Goal: Check status: Check status

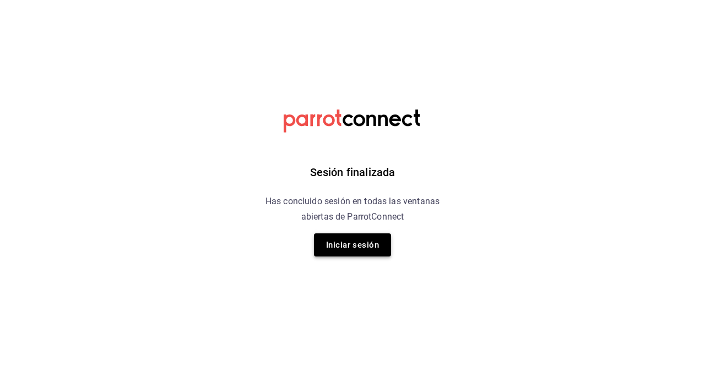
click at [365, 246] on button "Iniciar sesión" at bounding box center [352, 244] width 77 height 23
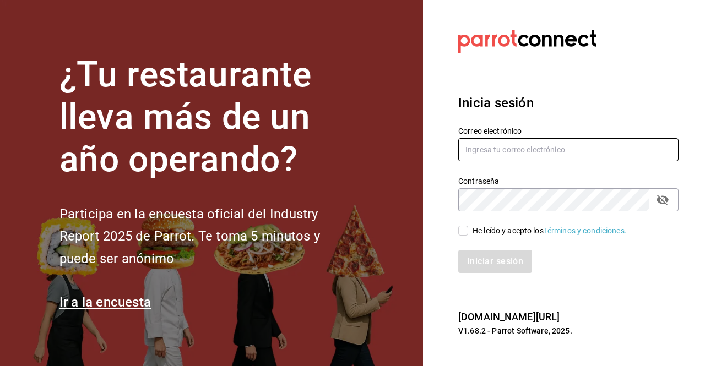
type input "[PERSON_NAME][EMAIL_ADDRESS][PERSON_NAME][DOMAIN_NAME]"
click at [462, 235] on input "He leído y acepto los Términos y condiciones." at bounding box center [463, 231] width 10 height 10
checkbox input "true"
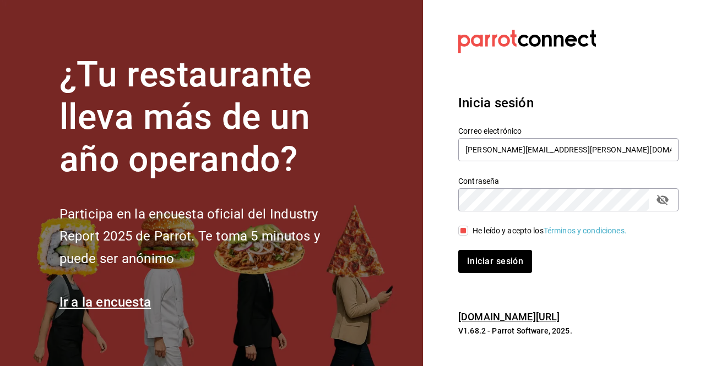
click at [468, 246] on div "Iniciar sesión" at bounding box center [561, 255] width 233 height 36
click at [466, 254] on button "Iniciar sesión" at bounding box center [495, 261] width 75 height 23
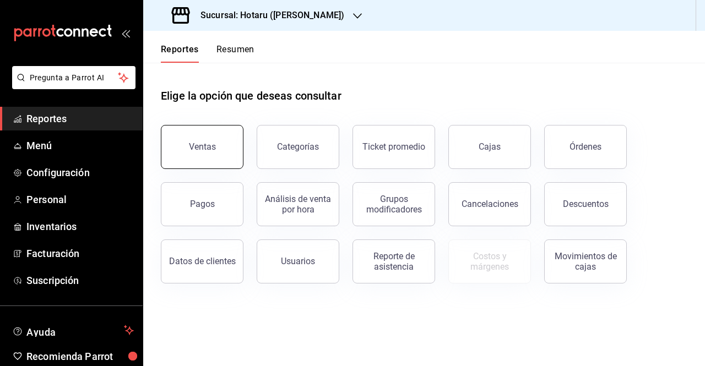
click at [219, 154] on button "Ventas" at bounding box center [202, 147] width 83 height 44
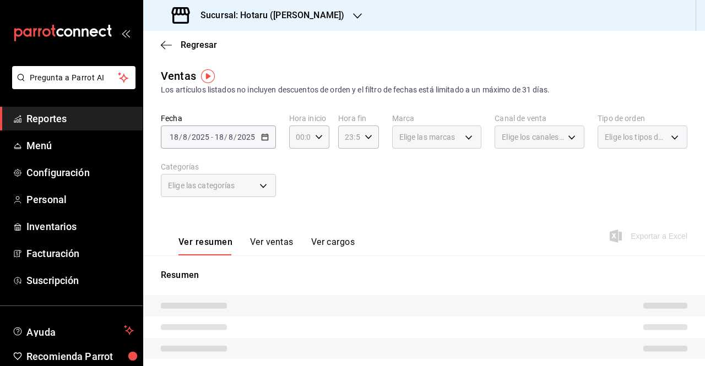
click at [270, 143] on div "2025-08-18 18 / 8 / 2025 - 2025-08-18 18 / 8 / 2025" at bounding box center [218, 137] width 115 height 23
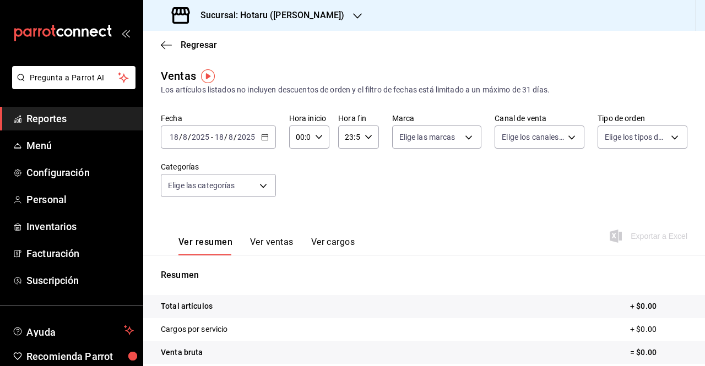
click at [281, 18] on h3 "Sucursal: Hotaru (Lomas)" at bounding box center [268, 15] width 153 height 13
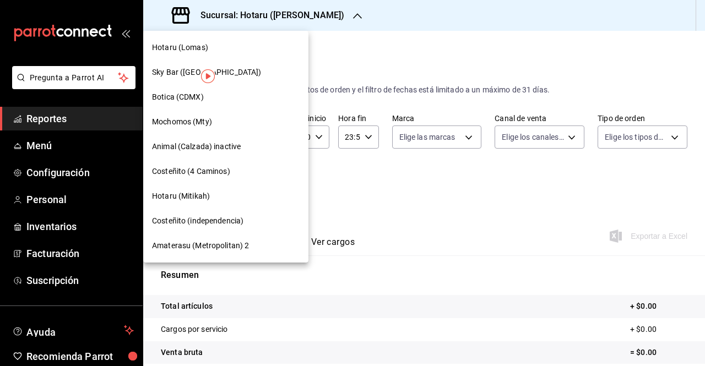
click at [246, 184] on div "Hotaru (Mitikah)" at bounding box center [225, 196] width 165 height 25
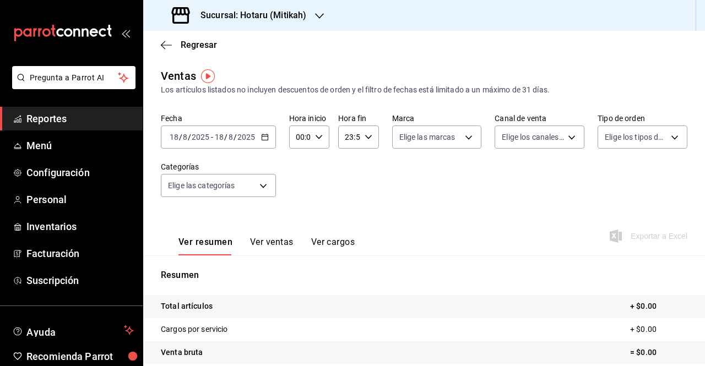
click at [265, 139] on icon "button" at bounding box center [265, 137] width 8 height 8
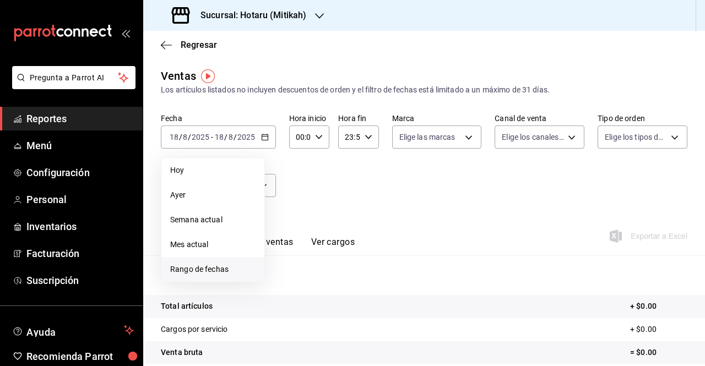
click at [232, 272] on span "Rango de fechas" at bounding box center [212, 270] width 85 height 12
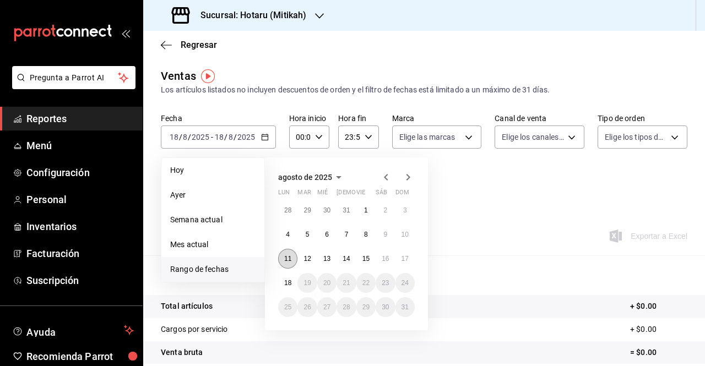
click at [292, 260] on button "11" at bounding box center [287, 259] width 19 height 20
click at [291, 262] on abbr "11" at bounding box center [287, 259] width 7 height 8
click at [294, 286] on button "18" at bounding box center [287, 283] width 19 height 20
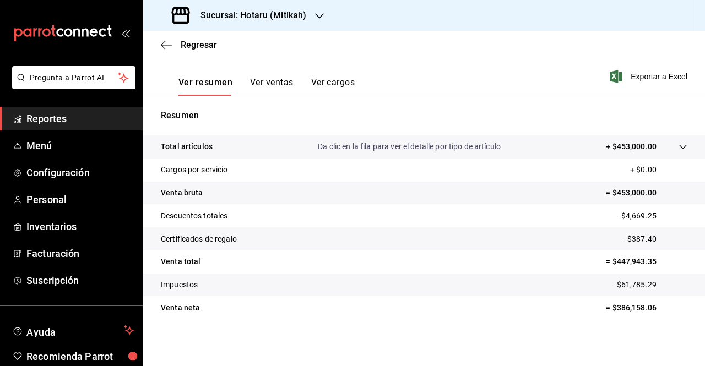
scroll to position [161, 0]
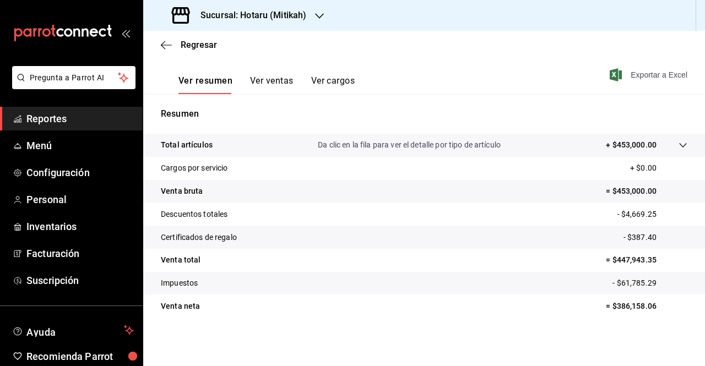
click at [610, 75] on icon "button" at bounding box center [616, 74] width 12 height 13
